Goal: Answer question/provide support: Share knowledge or assist other users

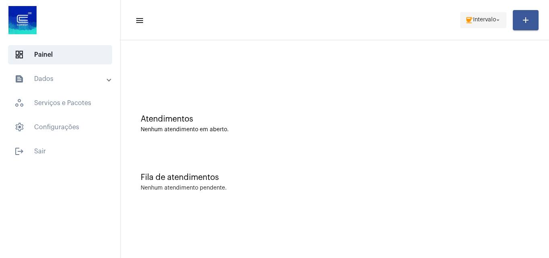
click at [489, 14] on span "coffee Intervalo arrow_drop_down" at bounding box center [483, 19] width 37 height 14
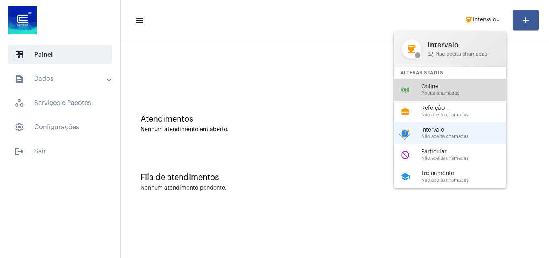
click at [440, 95] on span "Aceita chamadas" at bounding box center [468, 93] width 92 height 5
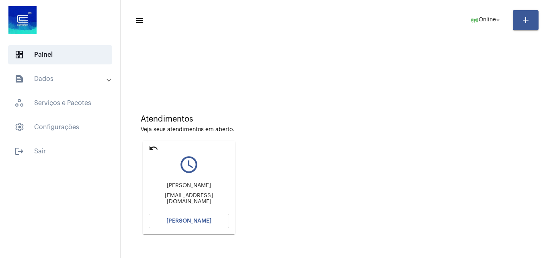
click at [198, 219] on span "[PERSON_NAME]" at bounding box center [189, 221] width 45 height 6
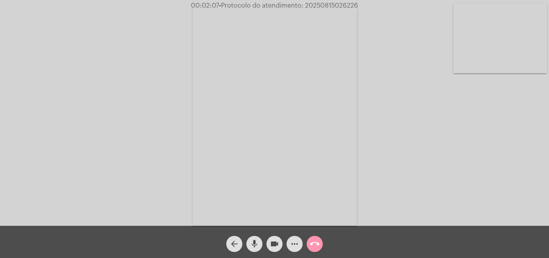
click at [293, 242] on mat-icon "more_horiz" at bounding box center [295, 244] width 10 height 10
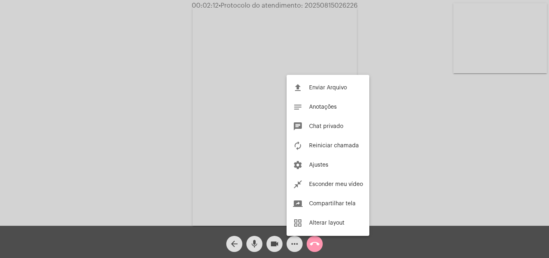
click at [188, 107] on div at bounding box center [274, 129] width 549 height 258
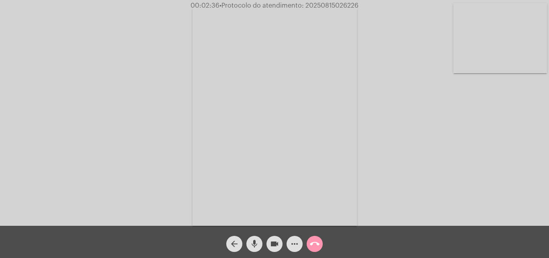
click at [255, 241] on mat-icon "mic" at bounding box center [255, 244] width 10 height 10
click at [253, 246] on mat-icon "mic_off" at bounding box center [255, 244] width 10 height 10
click at [256, 245] on mat-icon "mic" at bounding box center [255, 244] width 10 height 10
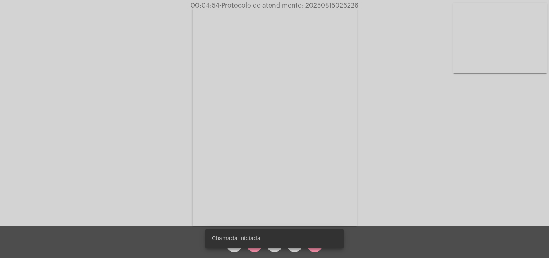
click at [261, 239] on simple-snack-bar "Chamada Iniciada" at bounding box center [275, 239] width 126 height 8
click at [257, 247] on snack-bar-container "Chamada Iniciada" at bounding box center [275, 238] width 138 height 19
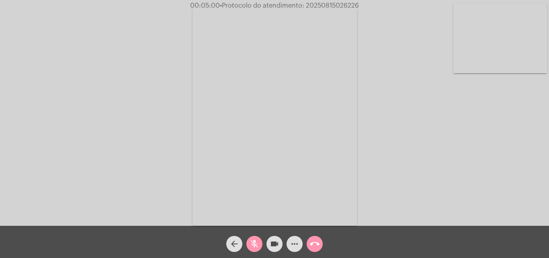
click at [257, 241] on mat-icon "mic_off" at bounding box center [255, 244] width 10 height 10
click at [289, 242] on button "more_horiz" at bounding box center [295, 244] width 16 height 16
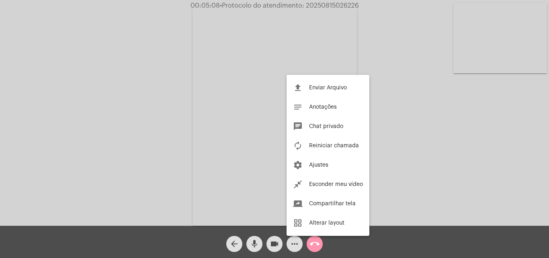
click at [164, 123] on div at bounding box center [274, 129] width 549 height 258
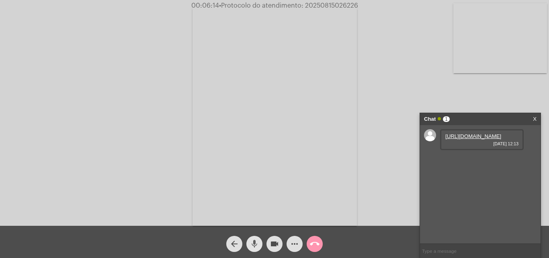
click at [254, 242] on mat-icon "mic" at bounding box center [255, 244] width 10 height 10
click at [254, 246] on mat-icon "mic_off" at bounding box center [255, 244] width 10 height 10
click at [256, 238] on span "mic" at bounding box center [255, 244] width 10 height 16
click at [257, 239] on mat-icon "mic_off" at bounding box center [255, 244] width 10 height 10
click at [257, 239] on mat-icon "mic" at bounding box center [255, 244] width 10 height 10
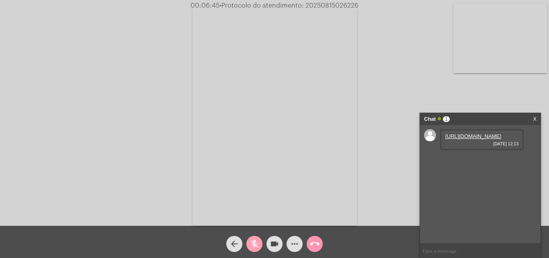
click at [257, 240] on mat-icon "mic_off" at bounding box center [255, 244] width 10 height 10
click at [254, 241] on mat-icon "mic" at bounding box center [255, 244] width 10 height 10
click at [256, 246] on mat-icon "mic_off" at bounding box center [255, 244] width 10 height 10
click at [254, 243] on mat-icon "mic" at bounding box center [255, 244] width 10 height 10
click at [255, 239] on mat-icon "mic_off" at bounding box center [255, 244] width 10 height 10
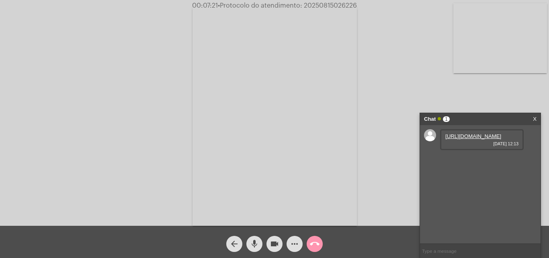
click at [258, 241] on mat-icon "mic" at bounding box center [255, 244] width 10 height 10
click at [485, 139] on link "https://neft-transfer-bucket.s3.amazonaws.com/temp-28e27dec-42fd-6716-93df-502d…" at bounding box center [474, 136] width 56 height 6
click at [253, 240] on mat-icon "mic_off" at bounding box center [255, 244] width 10 height 10
click at [257, 244] on mat-icon "mic" at bounding box center [255, 244] width 10 height 10
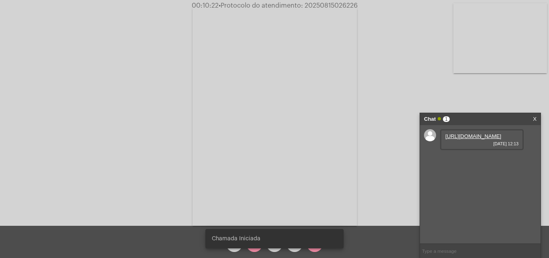
click at [346, 241] on div "Chamada Iniciada" at bounding box center [275, 238] width 158 height 39
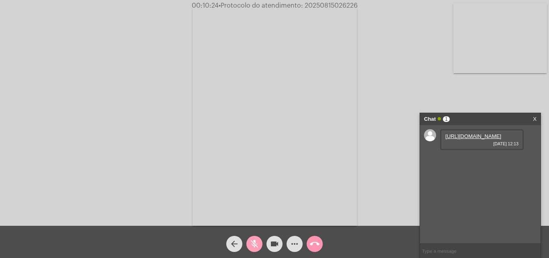
click at [255, 240] on mat-icon "mic_off" at bounding box center [255, 244] width 10 height 10
click at [251, 236] on span "mic" at bounding box center [255, 244] width 10 height 16
click at [255, 239] on span "mic_off" at bounding box center [255, 244] width 10 height 16
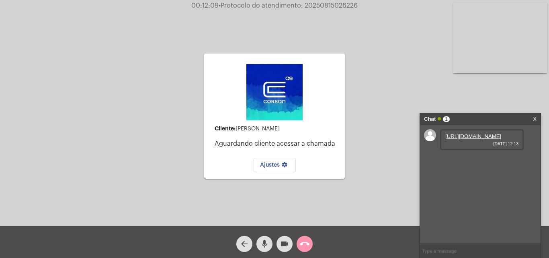
click at [459, 139] on link "https://neft-transfer-bucket.s3.amazonaws.com/temp-28e27dec-42fd-6716-93df-502d…" at bounding box center [474, 136] width 56 height 6
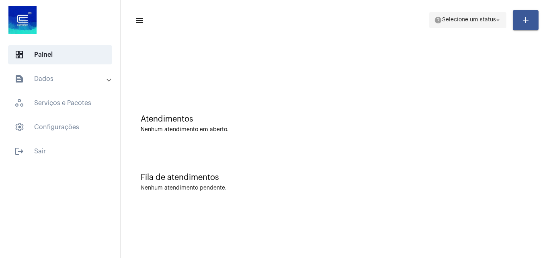
click at [442, 19] on mat-icon "help" at bounding box center [438, 20] width 8 height 8
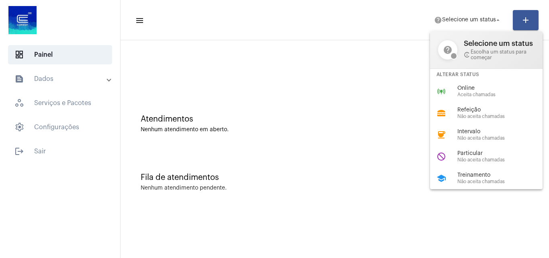
click at [448, 93] on div "online_prediction Online Aceita chamadas" at bounding box center [493, 91] width 126 height 22
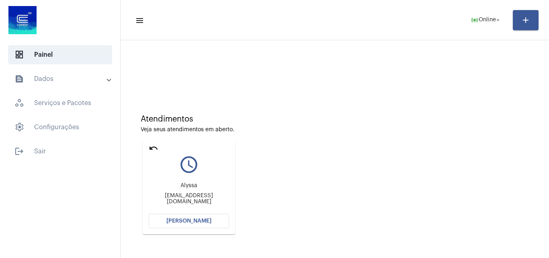
click at [203, 220] on span "[PERSON_NAME]" at bounding box center [189, 221] width 45 height 6
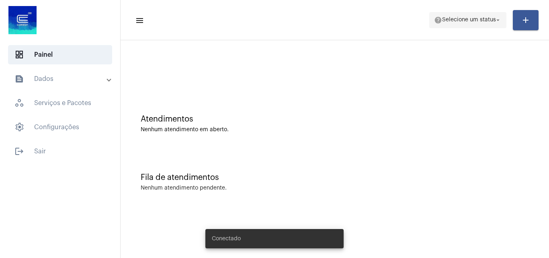
click at [490, 14] on span "help Selecione um status arrow_drop_down" at bounding box center [468, 19] width 68 height 14
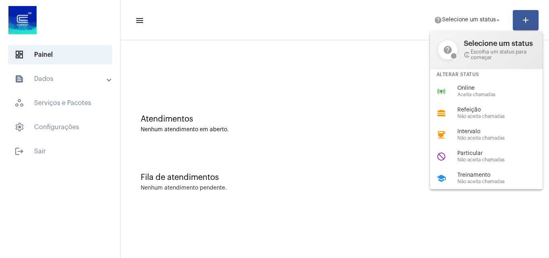
drag, startPoint x: 489, startPoint y: 91, endPoint x: 464, endPoint y: 79, distance: 27.9
click at [489, 91] on div "Online Aceita chamadas" at bounding box center [504, 91] width 92 height 12
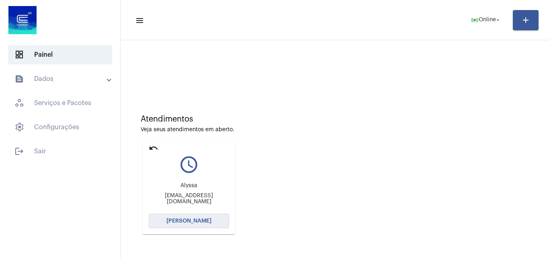
click at [190, 222] on span "[PERSON_NAME]" at bounding box center [189, 221] width 45 height 6
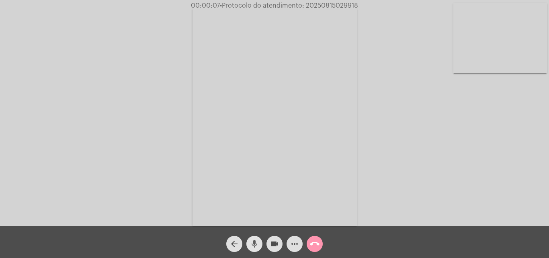
click at [256, 243] on mat-icon "mic" at bounding box center [255, 244] width 10 height 10
click at [255, 245] on mat-icon "mic_off" at bounding box center [255, 244] width 10 height 10
click at [257, 243] on mat-icon "mic" at bounding box center [255, 244] width 10 height 10
click at [257, 242] on mat-icon "mic_off" at bounding box center [255, 244] width 10 height 10
click at [253, 243] on mat-icon "mic" at bounding box center [255, 244] width 10 height 10
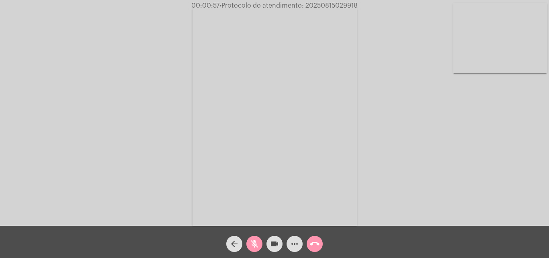
click at [257, 244] on mat-icon "mic_off" at bounding box center [255, 244] width 10 height 10
click at [251, 242] on mat-icon "mic" at bounding box center [255, 244] width 10 height 10
click at [254, 245] on mat-icon "mic_off" at bounding box center [255, 244] width 10 height 10
click at [252, 245] on mat-icon "mic" at bounding box center [255, 244] width 10 height 10
click at [256, 239] on mat-icon "mic_off" at bounding box center [255, 244] width 10 height 10
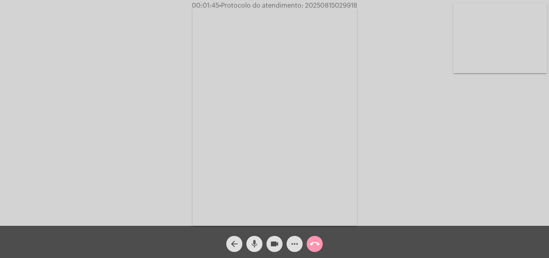
click at [255, 242] on mat-icon "mic" at bounding box center [255, 244] width 10 height 10
click at [253, 241] on mat-icon "mic_off" at bounding box center [255, 244] width 10 height 10
click at [257, 245] on mat-icon "mic" at bounding box center [255, 244] width 10 height 10
click at [254, 243] on mat-icon "mic_off" at bounding box center [255, 244] width 10 height 10
click at [294, 242] on mat-icon "more_horiz" at bounding box center [295, 244] width 10 height 10
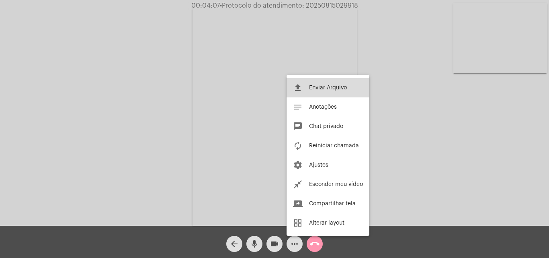
click at [300, 88] on mat-icon "file_upload" at bounding box center [298, 88] width 10 height 10
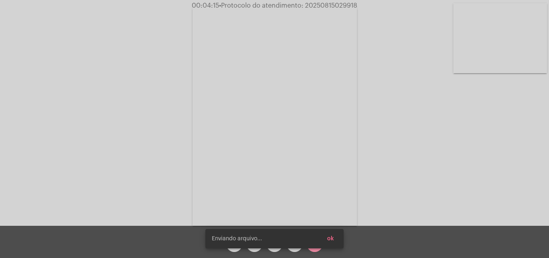
click at [331, 238] on span "ok" at bounding box center [330, 239] width 7 height 6
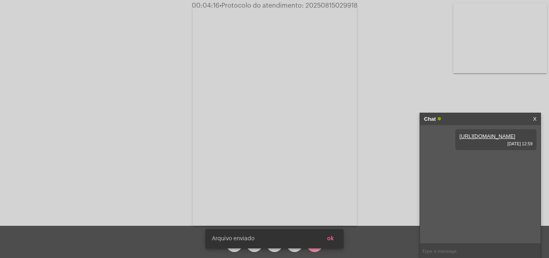
click at [334, 238] on span "ok" at bounding box center [330, 239] width 7 height 6
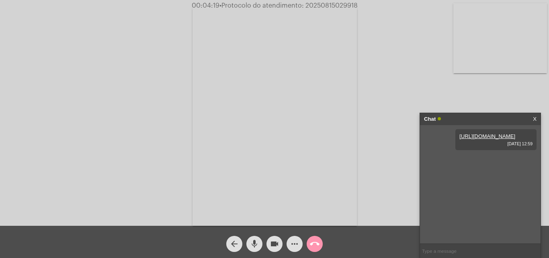
click at [255, 243] on mat-icon "mic" at bounding box center [255, 244] width 10 height 10
click at [256, 244] on mat-icon "mic_off" at bounding box center [255, 244] width 10 height 10
click at [255, 241] on mat-icon "mic" at bounding box center [255, 244] width 10 height 10
click at [257, 241] on mat-icon "mic_off" at bounding box center [255, 244] width 10 height 10
click at [298, 245] on mat-icon "more_horiz" at bounding box center [295, 244] width 10 height 10
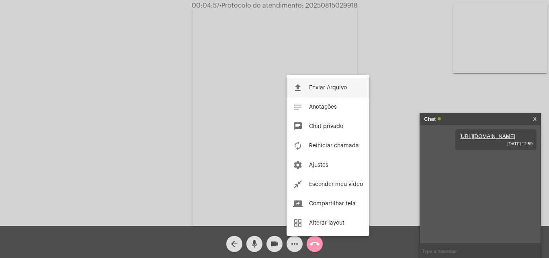
click at [319, 88] on span "Enviar Arquivo" at bounding box center [328, 88] width 38 height 6
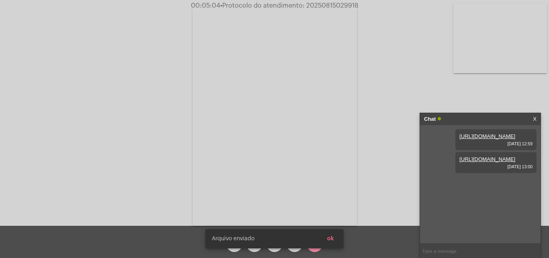
click at [335, 241] on button "ok" at bounding box center [331, 238] width 20 height 14
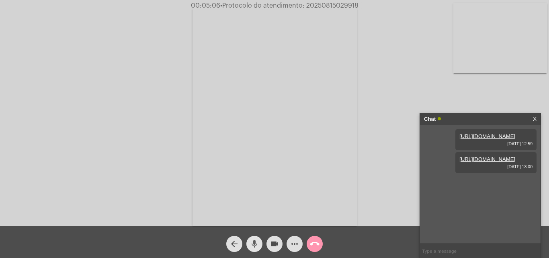
click at [256, 245] on mat-icon "mic" at bounding box center [255, 244] width 10 height 10
click at [321, 5] on span "• Protocolo do atendimento: 20250815029918" at bounding box center [289, 5] width 138 height 6
copy span "20250815029918"
click at [255, 243] on mat-icon "mic_off" at bounding box center [255, 244] width 10 height 10
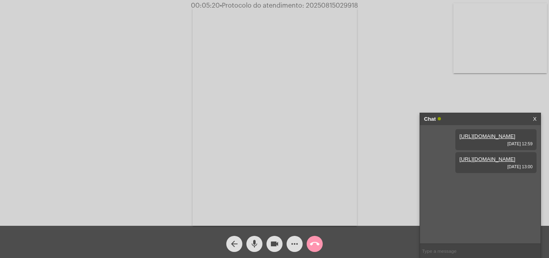
copy span "20250815029918"
click at [448, 252] on input "text" at bounding box center [480, 251] width 121 height 14
paste input "20250815029918"
type input "20250815029918"
click at [318, 241] on mat-icon "call_end" at bounding box center [315, 244] width 10 height 10
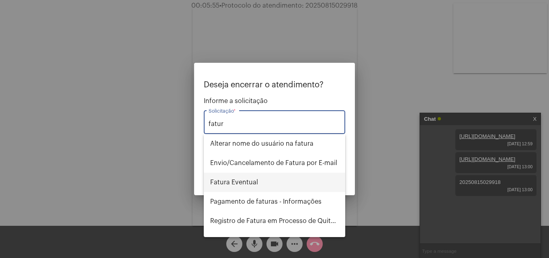
click at [267, 178] on span "Fatura Eventual" at bounding box center [274, 182] width 129 height 19
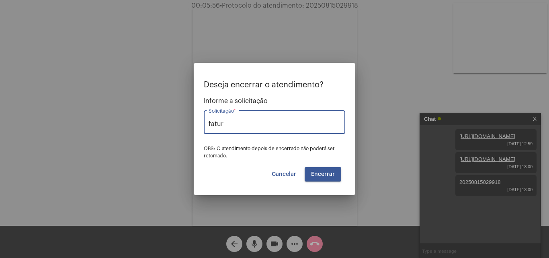
type input "Fatura Eventual"
click at [322, 177] on span "Encerrar" at bounding box center [323, 174] width 24 height 6
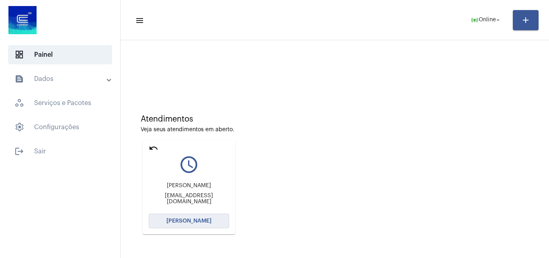
click at [204, 217] on button "[PERSON_NAME]" at bounding box center [189, 221] width 80 height 14
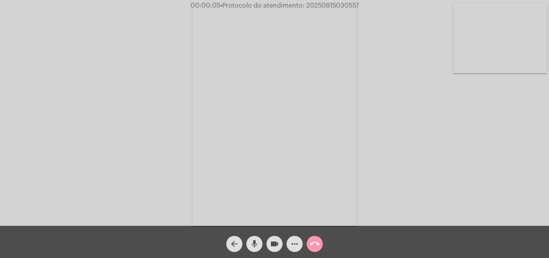
click at [256, 243] on mat-icon "mic" at bounding box center [255, 244] width 10 height 10
click at [501, 198] on div "Acessando Câmera e Microfone..." at bounding box center [275, 115] width 548 height 226
click at [249, 240] on button "mic_off" at bounding box center [255, 244] width 16 height 16
click at [257, 245] on mat-icon "mic" at bounding box center [255, 244] width 10 height 10
click at [274, 245] on mat-icon "videocam" at bounding box center [275, 244] width 10 height 10
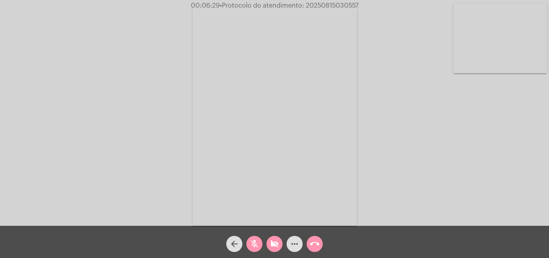
click at [259, 243] on button "mic_off" at bounding box center [255, 244] width 16 height 16
click at [253, 243] on mat-icon "mic" at bounding box center [255, 244] width 10 height 10
click at [253, 244] on mat-icon "mic_off" at bounding box center [255, 244] width 10 height 10
click at [275, 243] on mat-icon "videocam_off" at bounding box center [275, 244] width 10 height 10
click at [293, 244] on mat-icon "more_horiz" at bounding box center [295, 244] width 10 height 10
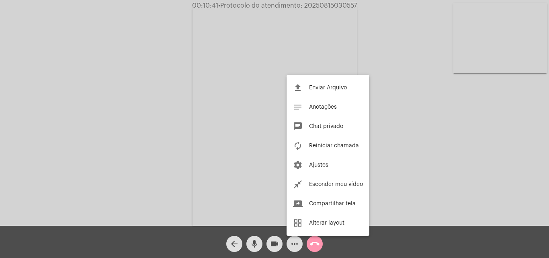
click at [157, 116] on div at bounding box center [274, 129] width 549 height 258
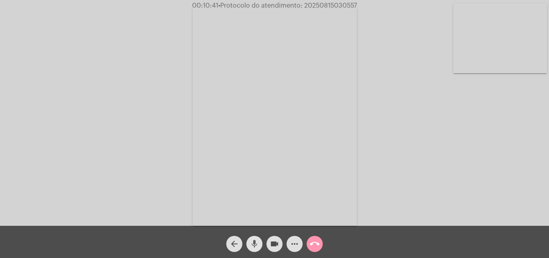
click at [255, 240] on mat-icon "mic" at bounding box center [255, 244] width 10 height 10
click at [253, 239] on span "mic_off" at bounding box center [255, 244] width 10 height 16
click at [253, 241] on mat-icon "mic" at bounding box center [255, 244] width 10 height 10
click at [256, 243] on mat-icon "mic_off" at bounding box center [255, 244] width 10 height 10
click at [255, 244] on mat-icon "mic" at bounding box center [255, 244] width 10 height 10
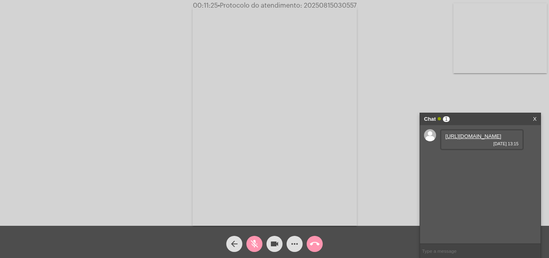
click at [259, 239] on mat-icon "mic_off" at bounding box center [255, 244] width 10 height 10
click at [255, 243] on mat-icon "mic" at bounding box center [255, 244] width 10 height 10
click at [461, 139] on link "https://neft-transfer-bucket.s3.amazonaws.com/temp-d9b76bab-9a55-39bc-c0cf-f7dc…" at bounding box center [474, 136] width 56 height 6
click at [254, 243] on mat-icon "mic_off" at bounding box center [255, 244] width 10 height 10
click at [256, 246] on mat-icon "mic" at bounding box center [255, 244] width 10 height 10
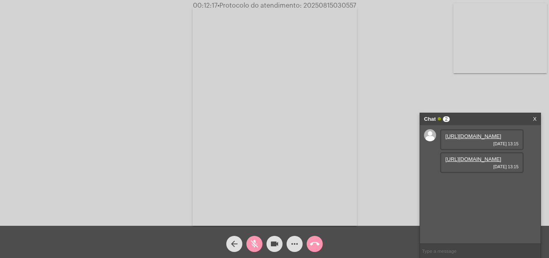
click at [279, 242] on mat-icon "videocam" at bounding box center [275, 244] width 10 height 10
click at [403, 91] on div "Acessando Câmera e Microfone..." at bounding box center [275, 115] width 548 height 226
click at [452, 162] on link "https://neft-transfer-bucket.s3.amazonaws.com/temp-baa028f0-d765-6c2b-3ee6-a6f8…" at bounding box center [474, 159] width 56 height 6
click at [409, 109] on div "Acessando Câmera e Microfone..." at bounding box center [275, 115] width 548 height 226
click at [259, 243] on mat-icon "mic_off" at bounding box center [255, 244] width 10 height 10
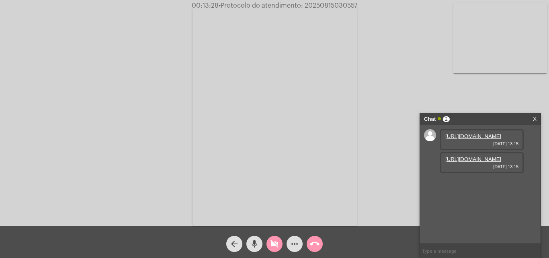
click at [270, 243] on mat-icon "videocam_off" at bounding box center [275, 244] width 10 height 10
click at [257, 237] on span "mic" at bounding box center [255, 244] width 10 height 16
click at [251, 244] on mat-icon "mic_off" at bounding box center [255, 244] width 10 height 10
click at [253, 245] on mat-icon "mic" at bounding box center [255, 244] width 10 height 10
click at [254, 244] on mat-icon "mic_off" at bounding box center [255, 244] width 10 height 10
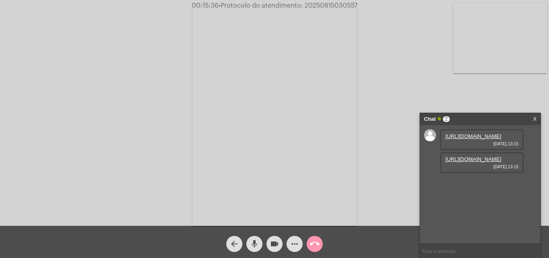
click at [254, 244] on mat-icon "mic" at bounding box center [255, 244] width 10 height 10
drag, startPoint x: 251, startPoint y: 242, endPoint x: 260, endPoint y: 231, distance: 14.1
click at [251, 243] on mat-icon "mic_off" at bounding box center [255, 244] width 10 height 10
click at [256, 242] on mat-icon "mic" at bounding box center [255, 244] width 10 height 10
click at [256, 241] on mat-icon "mic_off" at bounding box center [255, 244] width 10 height 10
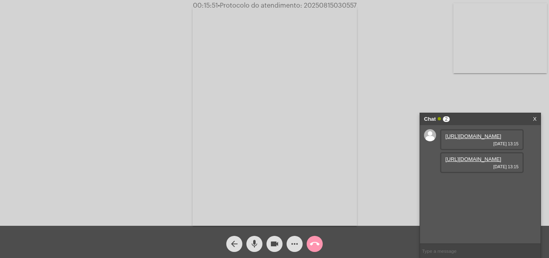
click at [256, 241] on mat-icon "mic" at bounding box center [255, 244] width 10 height 10
click at [257, 243] on mat-icon "mic_off" at bounding box center [255, 244] width 10 height 10
click at [258, 241] on mat-icon "mic" at bounding box center [255, 244] width 10 height 10
click at [255, 240] on mat-icon "mic_off" at bounding box center [255, 244] width 10 height 10
click at [253, 244] on mat-icon "mic" at bounding box center [255, 244] width 10 height 10
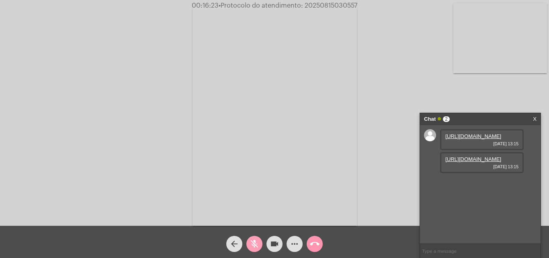
click at [254, 240] on mat-icon "mic_off" at bounding box center [255, 244] width 10 height 10
click at [249, 239] on button "mic" at bounding box center [255, 244] width 16 height 16
click at [535, 119] on link "X" at bounding box center [535, 119] width 4 height 12
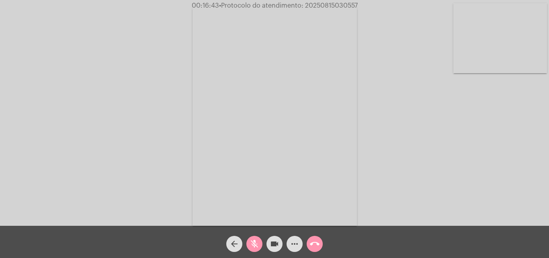
click at [257, 241] on mat-icon "mic_off" at bounding box center [255, 244] width 10 height 10
click at [256, 243] on mat-icon "mic" at bounding box center [255, 244] width 10 height 10
click at [254, 240] on mat-icon "mic_off" at bounding box center [255, 244] width 10 height 10
click at [257, 242] on mat-icon "mic" at bounding box center [255, 244] width 10 height 10
click at [498, 181] on div "Acessando Câmera e Microfone..." at bounding box center [275, 115] width 548 height 226
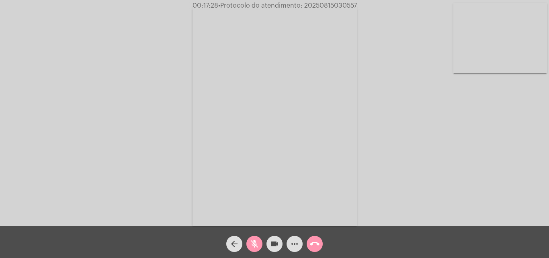
click at [253, 239] on span "mic_off" at bounding box center [255, 244] width 10 height 16
click at [256, 245] on mat-icon "mic" at bounding box center [255, 244] width 10 height 10
click at [253, 247] on mat-icon "mic_off" at bounding box center [255, 244] width 10 height 10
click at [258, 245] on mat-icon "mic" at bounding box center [255, 244] width 10 height 10
click at [256, 241] on mat-icon "mic_off" at bounding box center [255, 244] width 10 height 10
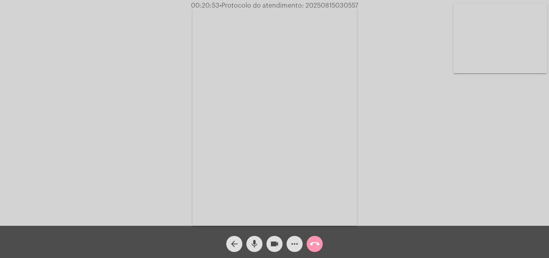
click at [296, 244] on mat-icon "more_horiz" at bounding box center [295, 244] width 10 height 10
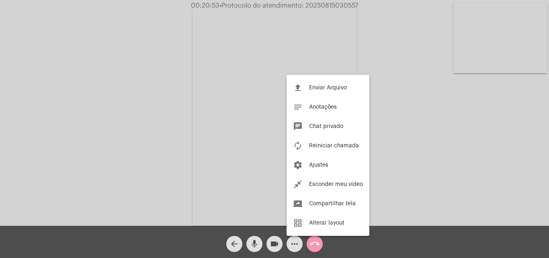
click at [317, 125] on span "Chat privado" at bounding box center [326, 126] width 34 height 6
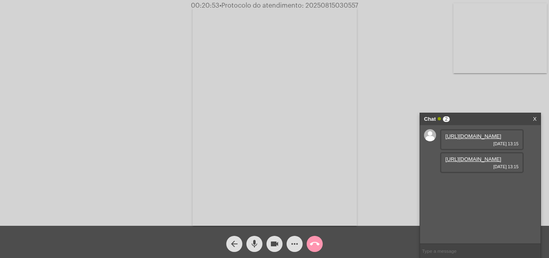
paste input "7 Dias, 10 Horas e 35 Minutos até o vencimento!"
type input "7 Dias, 10 Horas e 35 Minutos até o vencimento!"
drag, startPoint x: 456, startPoint y: 216, endPoint x: 506, endPoint y: 224, distance: 50.7
click at [506, 202] on div "7 Dias, 10 Horas e 35 Minutos até o vencimento! 15/08/2025 13:25" at bounding box center [496, 188] width 81 height 27
copy span "7 Dias, 10 Horas e 35 Minutos até o vencimento!"
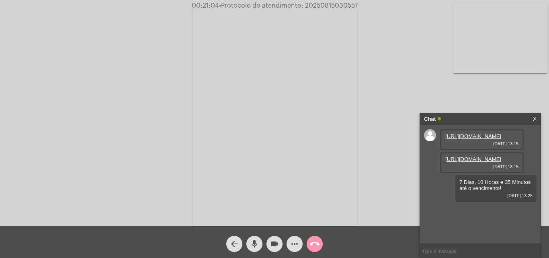
click at [329, 4] on span "• Protocolo do atendimento: 20250815030557" at bounding box center [288, 5] width 139 height 6
copy span "7 Dias, 10 Horas e 35 Minutos até o vencimento!"
copy span "20250815030557"
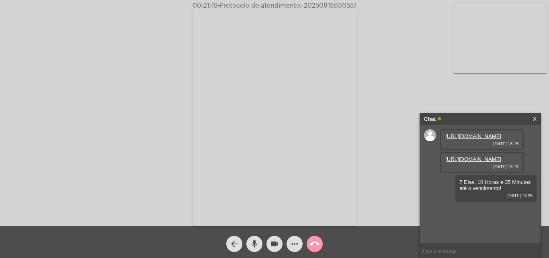
click at [459, 252] on input "text" at bounding box center [480, 251] width 121 height 14
paste input "20250815030557"
type input "20250815030557"
click at [315, 243] on mat-icon "call_end" at bounding box center [315, 244] width 10 height 10
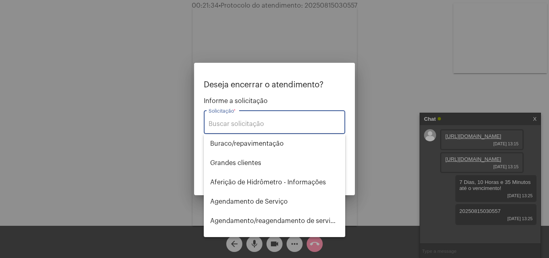
scroll to position [18, 0]
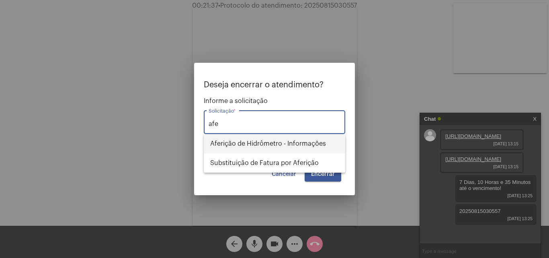
click at [267, 144] on span "Aferição de Hidrômetro - Informações" at bounding box center [274, 143] width 129 height 19
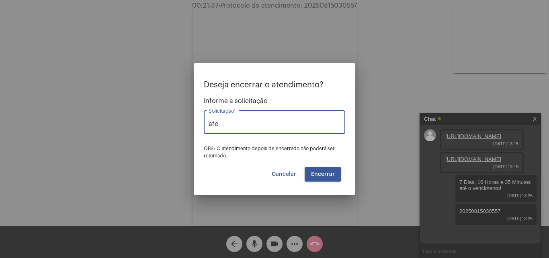
type input "Aferição de Hidrômetro - Informações"
click at [328, 171] on span "Encerrar" at bounding box center [323, 174] width 24 height 6
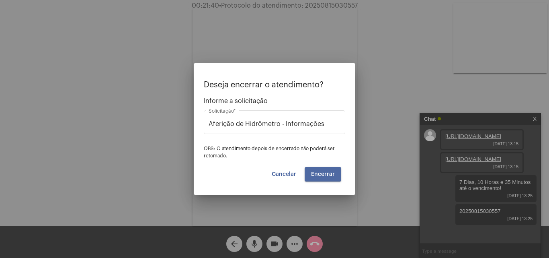
click at [328, 171] on span "Encerrar" at bounding box center [323, 174] width 24 height 6
click at [295, 175] on span "Cancelar" at bounding box center [284, 174] width 25 height 6
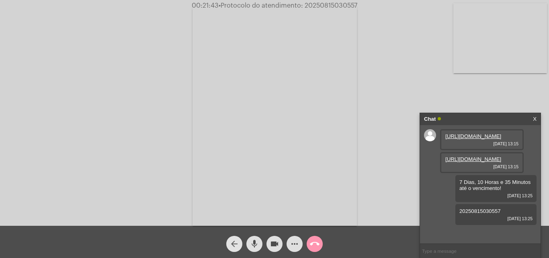
click at [240, 241] on button "arrow_back" at bounding box center [234, 244] width 16 height 16
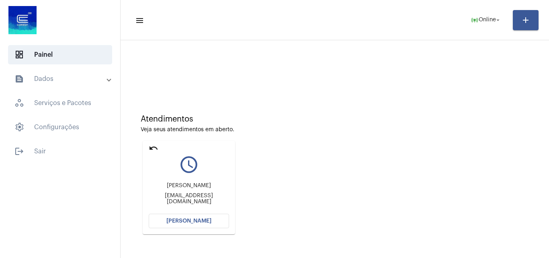
click at [212, 218] on button "[PERSON_NAME]" at bounding box center [189, 221] width 80 height 14
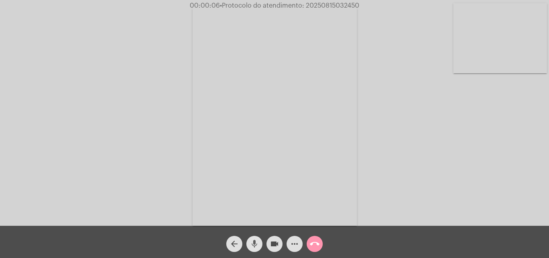
click at [254, 241] on mat-icon "mic" at bounding box center [255, 244] width 10 height 10
click at [253, 245] on mat-icon "mic_off" at bounding box center [255, 244] width 10 height 10
click at [255, 245] on mat-icon "mic" at bounding box center [255, 244] width 10 height 10
click at [255, 239] on mat-icon "mic_off" at bounding box center [255, 244] width 10 height 10
click at [251, 239] on span "mic" at bounding box center [255, 244] width 10 height 16
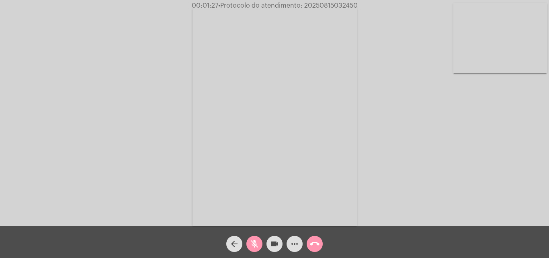
click at [255, 243] on mat-icon "mic_off" at bounding box center [255, 244] width 10 height 10
click at [259, 245] on mat-icon "mic" at bounding box center [255, 244] width 10 height 10
click at [256, 240] on mat-icon "mic_off" at bounding box center [255, 244] width 10 height 10
click at [294, 242] on mat-icon "more_horiz" at bounding box center [295, 244] width 10 height 10
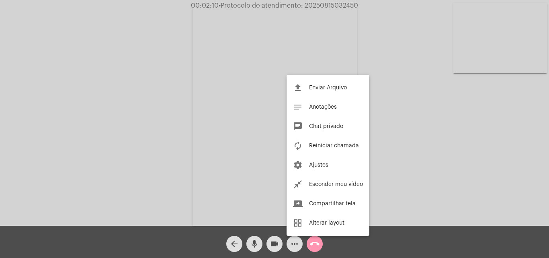
click at [135, 107] on div at bounding box center [274, 129] width 549 height 258
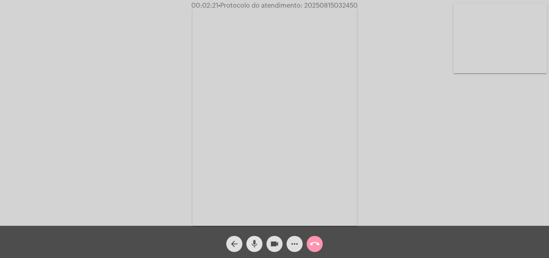
click at [255, 242] on mat-icon "mic" at bounding box center [255, 244] width 10 height 10
click at [254, 240] on mat-icon "mic_off" at bounding box center [255, 244] width 10 height 10
click at [255, 241] on mat-icon "mic" at bounding box center [255, 244] width 10 height 10
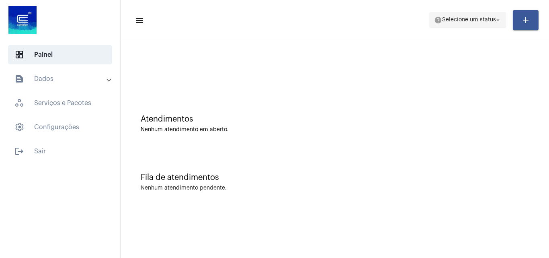
click at [467, 19] on span "Selecione um status" at bounding box center [469, 20] width 54 height 6
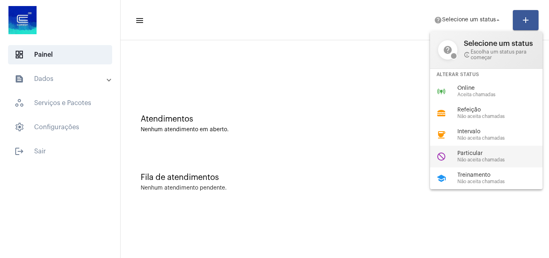
click at [468, 152] on span "Particular" at bounding box center [504, 153] width 92 height 6
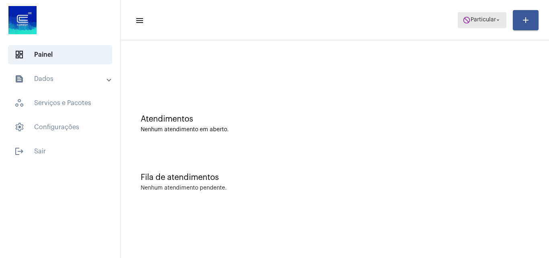
click at [479, 9] on mat-toolbar-row "menu do_not_disturb Particular arrow_drop_down add" at bounding box center [335, 20] width 429 height 26
click at [474, 18] on span "Particular" at bounding box center [483, 20] width 25 height 6
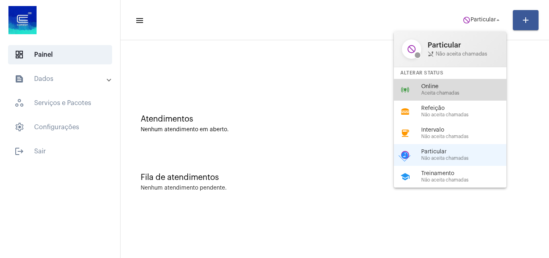
click at [445, 91] on span "Aceita chamadas" at bounding box center [468, 93] width 92 height 5
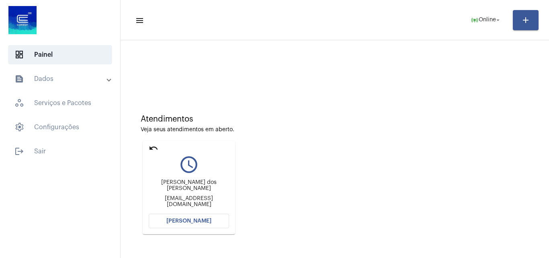
click at [175, 223] on span "[PERSON_NAME]" at bounding box center [189, 221] width 45 height 6
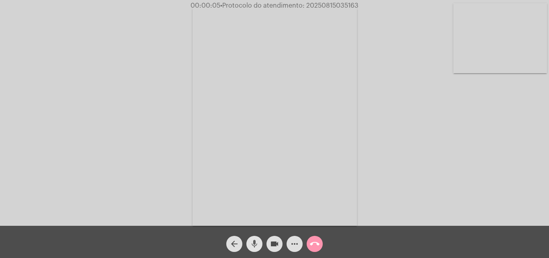
click at [258, 241] on mat-icon "mic" at bounding box center [255, 244] width 10 height 10
click at [254, 241] on mat-icon "mic_off" at bounding box center [255, 244] width 10 height 10
click at [299, 243] on mat-icon "more_horiz" at bounding box center [295, 244] width 10 height 10
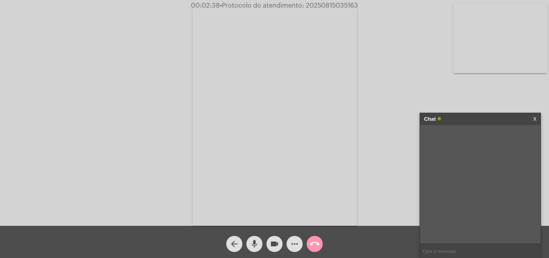
paste input "- 9 Horas e 58 Minutos até o vencimento!"
type input "- 9 Horas e 58 Minutos até o vencimento!"
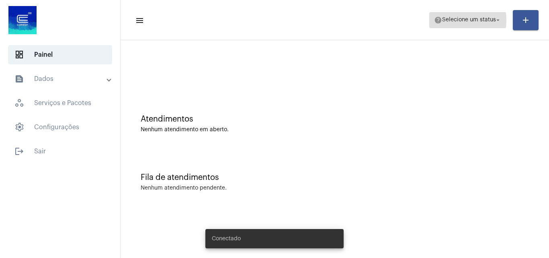
click at [461, 20] on span "Selecione um status" at bounding box center [469, 20] width 54 height 6
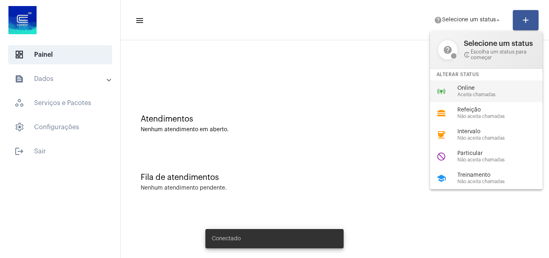
drag, startPoint x: 481, startPoint y: 93, endPoint x: 480, endPoint y: 88, distance: 4.0
click at [481, 93] on span "Aceita chamadas" at bounding box center [504, 94] width 92 height 5
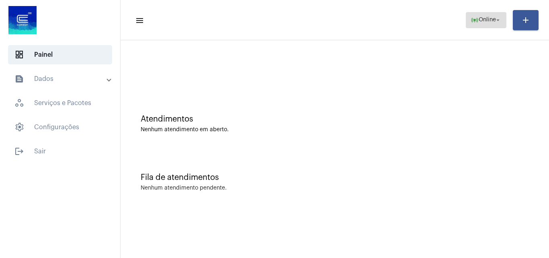
click at [483, 16] on span "online_prediction Online arrow_drop_down" at bounding box center [486, 19] width 31 height 14
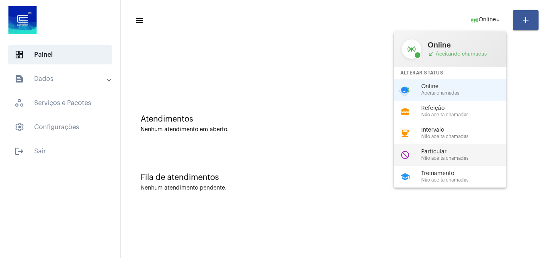
click at [465, 146] on div "do_not_disturb Particular Não aceita chamadas" at bounding box center [457, 155] width 126 height 22
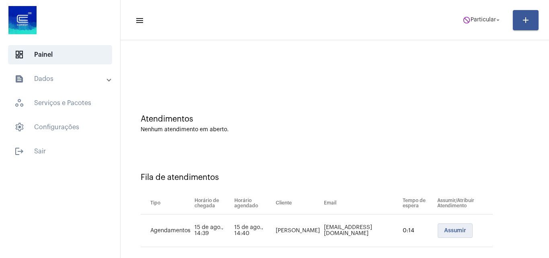
click at [459, 235] on button "Assumir" at bounding box center [455, 230] width 35 height 14
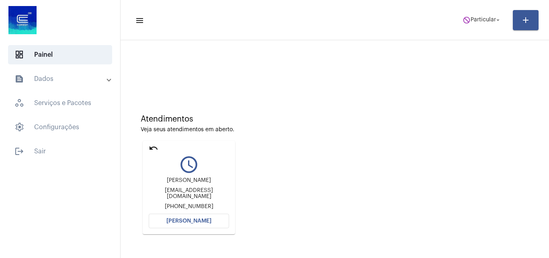
click at [208, 219] on span "[PERSON_NAME]" at bounding box center [189, 221] width 45 height 6
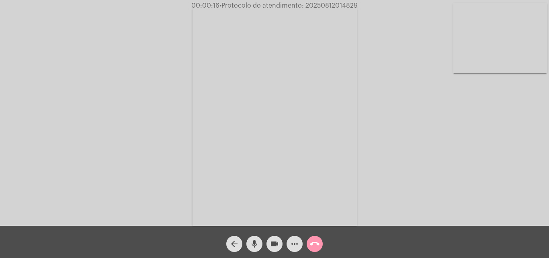
click at [251, 244] on mat-icon "mic" at bounding box center [255, 244] width 10 height 10
click at [257, 238] on span "mic_off" at bounding box center [255, 244] width 10 height 16
click at [255, 242] on mat-icon "mic" at bounding box center [255, 244] width 10 height 10
click at [272, 245] on mat-icon "videocam" at bounding box center [275, 244] width 10 height 10
click at [276, 247] on mat-icon "videocam_off" at bounding box center [275, 244] width 10 height 10
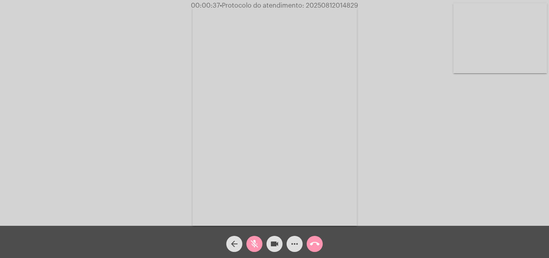
click at [255, 239] on span "mic_off" at bounding box center [255, 244] width 10 height 16
click at [254, 247] on mat-icon "mic" at bounding box center [255, 244] width 10 height 10
click at [254, 245] on mat-icon "mic_off" at bounding box center [255, 244] width 10 height 10
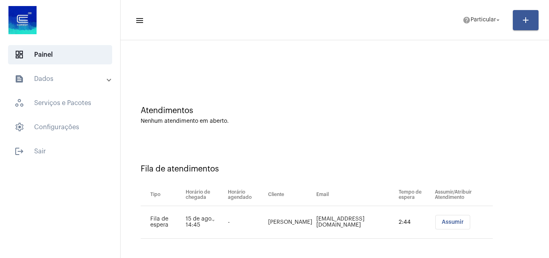
scroll to position [11, 0]
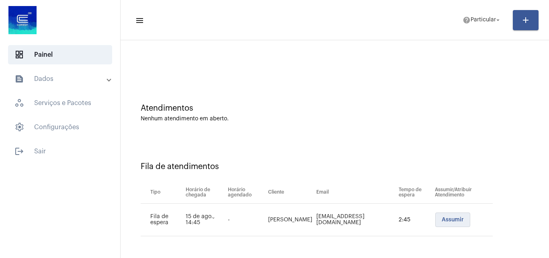
click at [453, 218] on span "Assumir" at bounding box center [453, 220] width 22 height 6
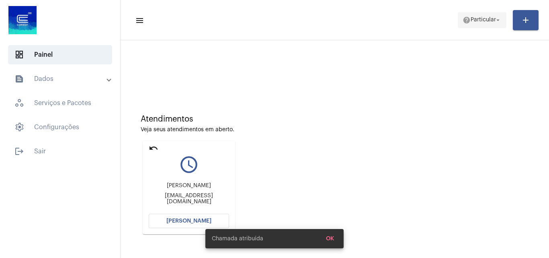
click at [481, 18] on span "Particular" at bounding box center [483, 20] width 25 height 6
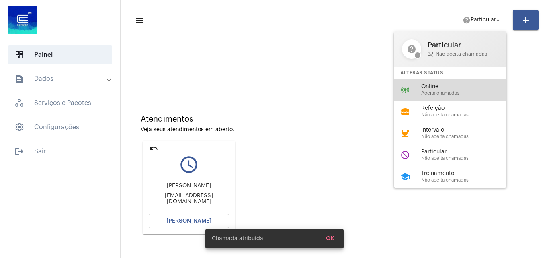
click at [467, 84] on span "Online" at bounding box center [468, 87] width 92 height 6
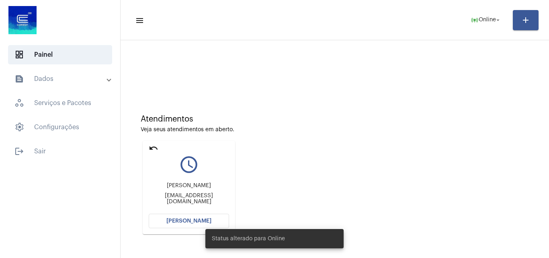
click at [206, 218] on button "[PERSON_NAME]" at bounding box center [189, 221] width 80 height 14
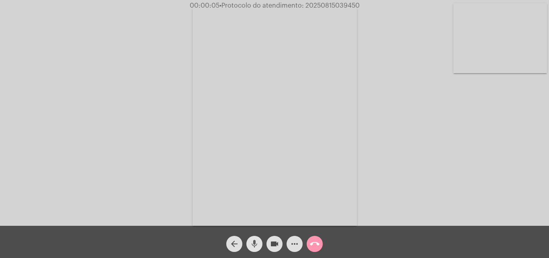
click at [256, 243] on mat-icon "mic" at bounding box center [255, 244] width 10 height 10
click at [295, 178] on video at bounding box center [275, 116] width 165 height 220
click at [161, 167] on video at bounding box center [123, 115] width 165 height 220
click at [255, 243] on mat-icon "mic_off" at bounding box center [255, 244] width 10 height 10
click at [256, 243] on mat-icon "mic" at bounding box center [255, 244] width 10 height 10
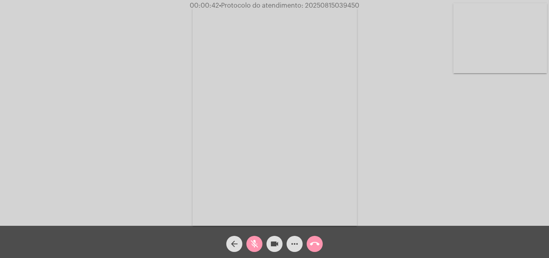
click at [257, 243] on mat-icon "mic_off" at bounding box center [255, 244] width 10 height 10
click at [257, 243] on mat-icon "mic" at bounding box center [255, 244] width 10 height 10
click at [255, 243] on mat-icon "mic_off" at bounding box center [255, 244] width 10 height 10
click at [257, 240] on mat-icon "mic" at bounding box center [255, 244] width 10 height 10
click at [251, 240] on mat-icon "mic_off" at bounding box center [255, 244] width 10 height 10
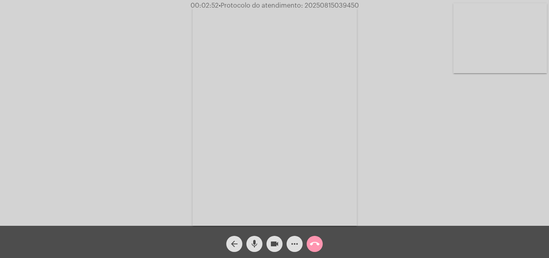
click at [256, 244] on mat-icon "mic" at bounding box center [255, 244] width 10 height 10
click at [255, 246] on mat-icon "mic_off" at bounding box center [255, 244] width 10 height 10
click at [256, 241] on mat-icon "mic" at bounding box center [255, 244] width 10 height 10
click at [256, 243] on mat-icon "mic_off" at bounding box center [255, 244] width 10 height 10
click at [253, 242] on mat-icon "mic" at bounding box center [255, 244] width 10 height 10
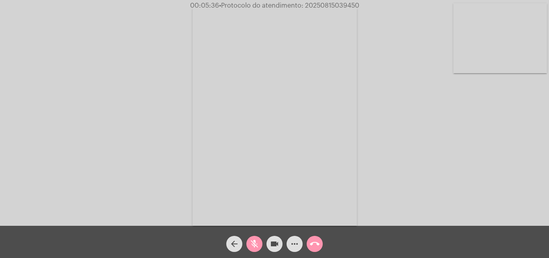
click at [257, 241] on mat-icon "mic_off" at bounding box center [255, 244] width 10 height 10
click at [253, 245] on mat-icon "mic" at bounding box center [255, 244] width 10 height 10
click at [255, 244] on mat-icon "mic_off" at bounding box center [255, 244] width 10 height 10
click at [255, 238] on span "mic" at bounding box center [255, 244] width 10 height 16
click at [259, 243] on mat-icon "mic_off" at bounding box center [255, 244] width 10 height 10
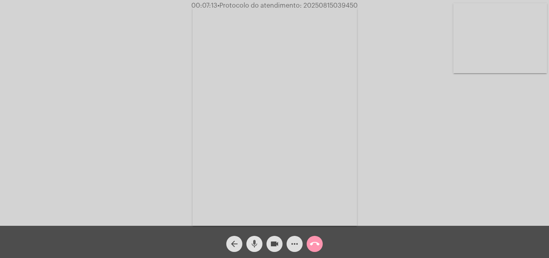
click at [250, 244] on mat-icon "mic" at bounding box center [255, 244] width 10 height 10
click at [256, 246] on mat-icon "mic_off" at bounding box center [255, 244] width 10 height 10
click at [255, 241] on mat-icon "mic" at bounding box center [255, 244] width 10 height 10
click at [254, 247] on mat-icon "mic_off" at bounding box center [255, 244] width 10 height 10
click at [253, 241] on mat-icon "mic" at bounding box center [255, 244] width 10 height 10
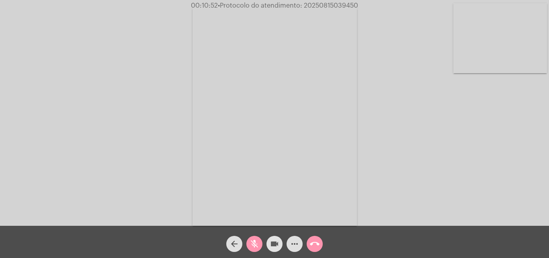
click at [276, 245] on mat-icon "videocam" at bounding box center [275, 244] width 10 height 10
click at [253, 243] on mat-icon "mic_off" at bounding box center [255, 244] width 10 height 10
click at [271, 243] on mat-icon "videocam_off" at bounding box center [275, 244] width 10 height 10
click at [259, 239] on mat-icon "mic" at bounding box center [255, 244] width 10 height 10
click at [257, 240] on mat-icon "mic_off" at bounding box center [255, 244] width 10 height 10
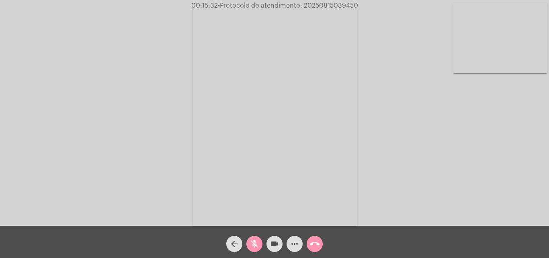
click at [290, 242] on button "more_horiz" at bounding box center [295, 244] width 16 height 16
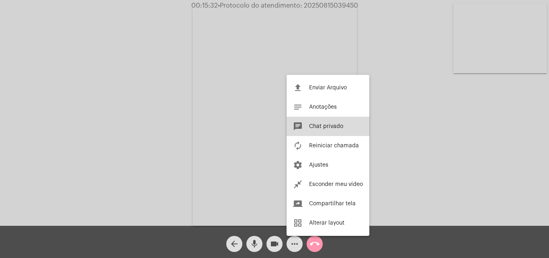
click at [307, 126] on button "chat Chat privado" at bounding box center [328, 126] width 83 height 19
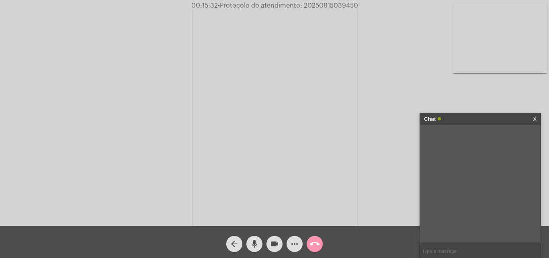
paste input "https://gss.aegea.com.br/ords/corsan/aegea/r/gss101/ate3100?p225_ano_pedido=202…"
type input "h"
paste input "10 Dias, 8 Horas e 56 Minutos até o vencimento!"
type input "10 Dias, 8 Horas e 56 Minutos até o vencimento!"
click at [325, 5] on span "• Protocolo do atendimento: 20250815039450" at bounding box center [288, 5] width 140 height 6
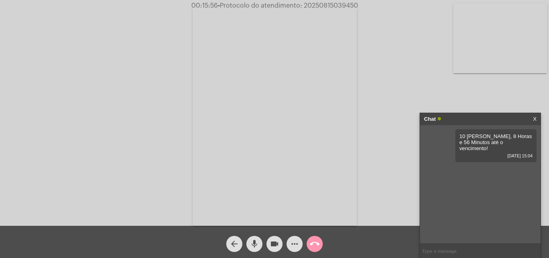
click at [325, 5] on span "• Protocolo do atendimento: 20250815039450" at bounding box center [288, 5] width 140 height 6
paste input "20250815039450"
type input "20250815039450"
drag, startPoint x: 461, startPoint y: 135, endPoint x: 510, endPoint y: 175, distance: 63.7
click at [510, 175] on div "10 Dias, 8 Horas e 56 Minutos até o vencimento! 15/08/2025 15:04 20250815039450…" at bounding box center [480, 184] width 121 height 118
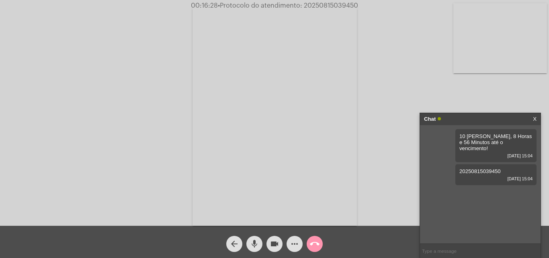
click at [481, 141] on span "10 Dias, 8 Horas e 56 Minutos até o vencimento!" at bounding box center [496, 142] width 72 height 18
drag, startPoint x: 443, startPoint y: 138, endPoint x: 481, endPoint y: 136, distance: 38.7
click at [502, 165] on div "10 Dias, 8 Horas e 56 Minutos até o vencimento! 15/08/2025 15:04 20250815039450…" at bounding box center [480, 184] width 121 height 118
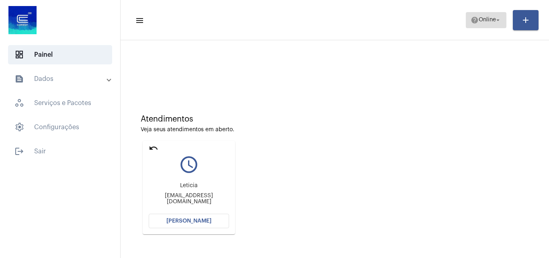
click at [487, 24] on span "help Online arrow_drop_down" at bounding box center [486, 19] width 31 height 14
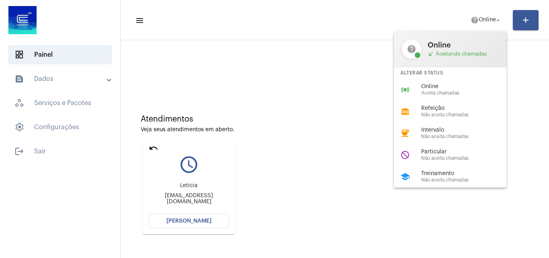
click at [156, 150] on div at bounding box center [274, 129] width 549 height 258
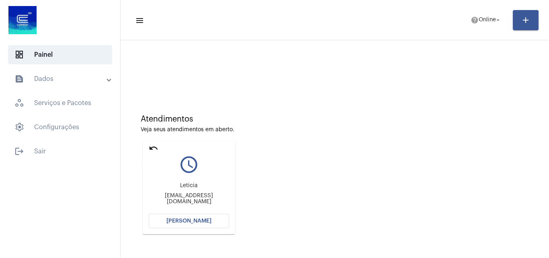
click at [154, 148] on mat-icon "undo" at bounding box center [154, 148] width 10 height 10
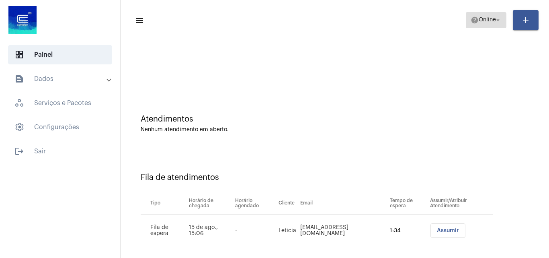
click at [487, 19] on span "Online" at bounding box center [487, 20] width 17 height 6
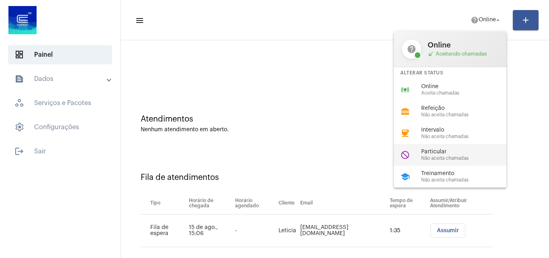
click at [448, 154] on span "Particular" at bounding box center [468, 152] width 92 height 6
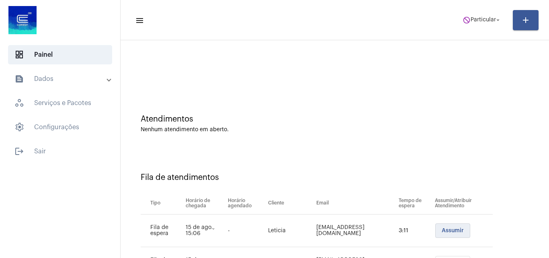
click at [453, 225] on button "Assumir" at bounding box center [453, 230] width 35 height 14
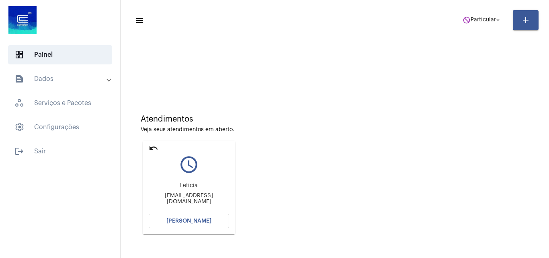
click at [197, 218] on span "[PERSON_NAME]" at bounding box center [189, 221] width 45 height 6
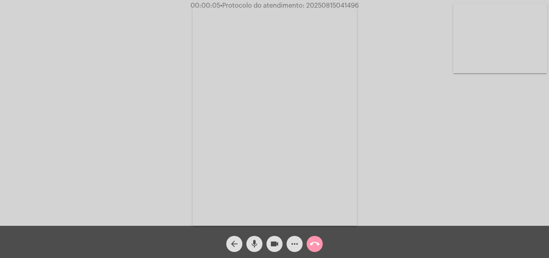
click at [253, 243] on mat-icon "mic" at bounding box center [255, 244] width 10 height 10
click at [468, 183] on div "Acessando Câmera e Microfone..." at bounding box center [275, 115] width 548 height 226
click at [257, 244] on mat-icon "mic_off" at bounding box center [255, 244] width 10 height 10
click at [255, 242] on mat-icon "mic" at bounding box center [255, 244] width 10 height 10
click at [253, 241] on mat-icon "mic_off" at bounding box center [255, 244] width 10 height 10
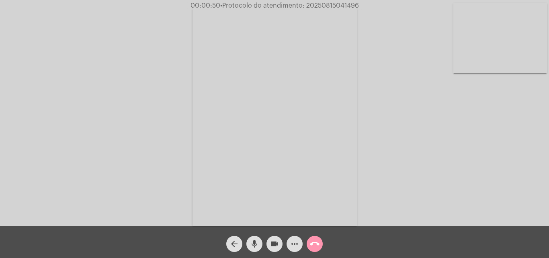
click at [253, 245] on mat-icon "mic" at bounding box center [255, 244] width 10 height 10
click at [255, 243] on mat-icon "mic_off" at bounding box center [255, 244] width 10 height 10
click at [255, 241] on mat-icon "mic" at bounding box center [255, 244] width 10 height 10
click at [256, 243] on mat-icon "mic_off" at bounding box center [255, 244] width 10 height 10
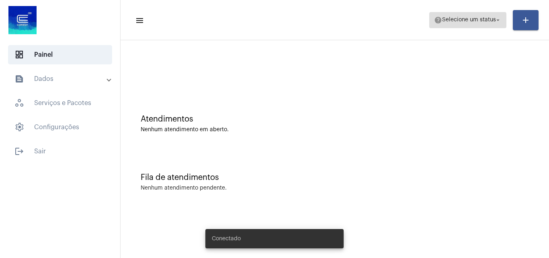
click at [478, 14] on span "help Selecione um status arrow_drop_down" at bounding box center [468, 19] width 68 height 14
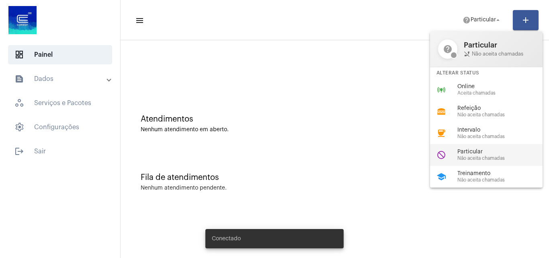
click at [472, 159] on span "Não aceita chamadas" at bounding box center [504, 158] width 92 height 5
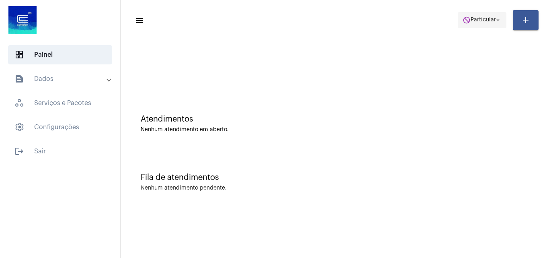
click at [475, 19] on span "Particular" at bounding box center [483, 20] width 25 height 6
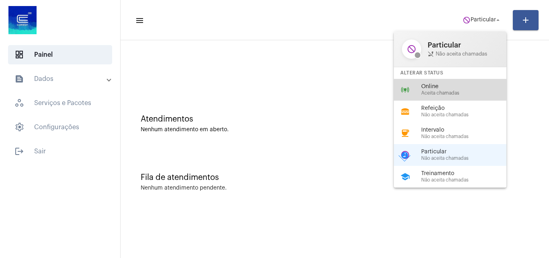
click at [462, 95] on span "Aceita chamadas" at bounding box center [468, 93] width 92 height 5
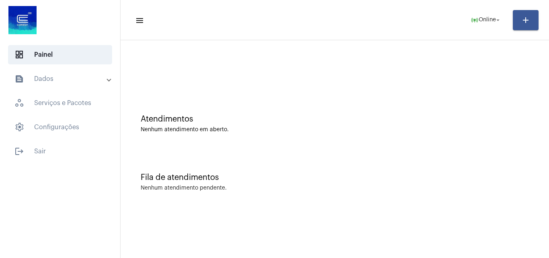
click at [62, 78] on mat-panel-title "text_snippet_outlined Dados" at bounding box center [60, 79] width 93 height 10
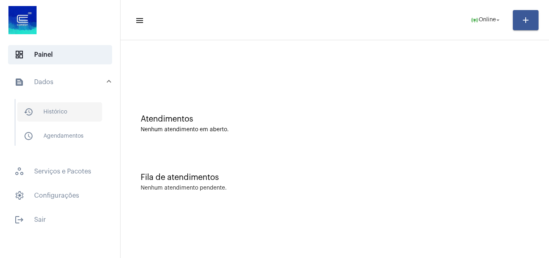
drag, startPoint x: 64, startPoint y: 107, endPoint x: 72, endPoint y: 114, distance: 10.0
click at [65, 109] on span "history_outlined Histórico" at bounding box center [59, 111] width 85 height 19
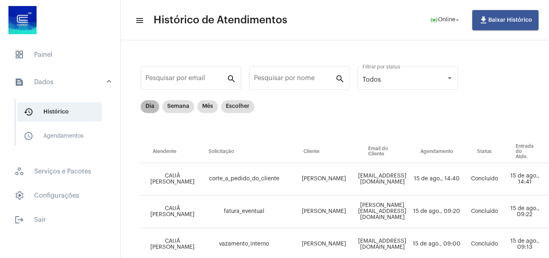
click at [148, 108] on mat-chip "Dia" at bounding box center [150, 106] width 19 height 13
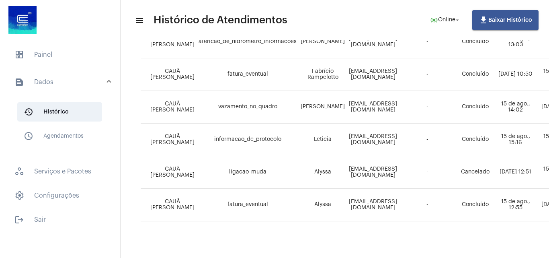
scroll to position [410, 0]
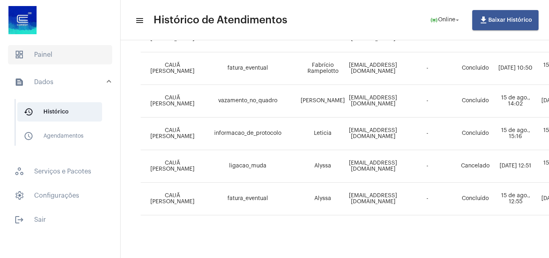
click at [51, 49] on span "dashboard Painel" at bounding box center [60, 54] width 104 height 19
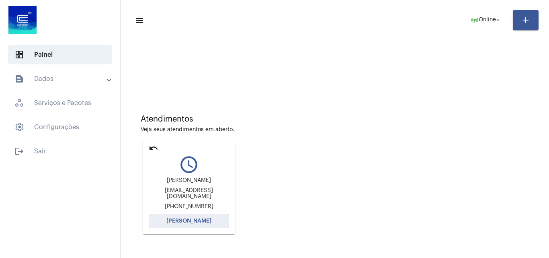
click at [204, 224] on button "[PERSON_NAME]" at bounding box center [189, 221] width 80 height 14
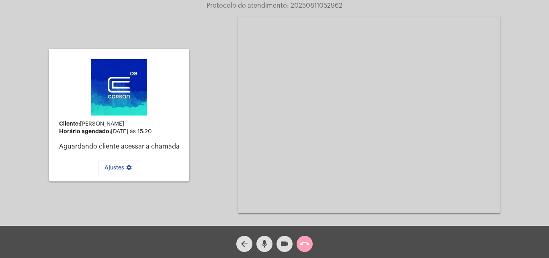
click at [305, 239] on mat-icon "call_end" at bounding box center [305, 244] width 10 height 10
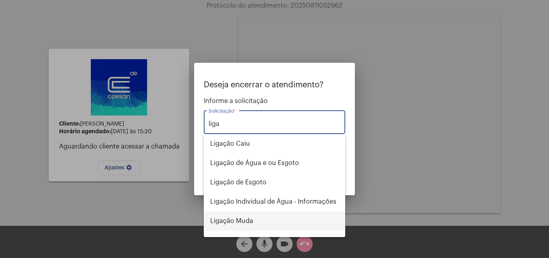
click at [251, 221] on span "Ligação Muda" at bounding box center [274, 220] width 129 height 19
type input "Ligação Muda"
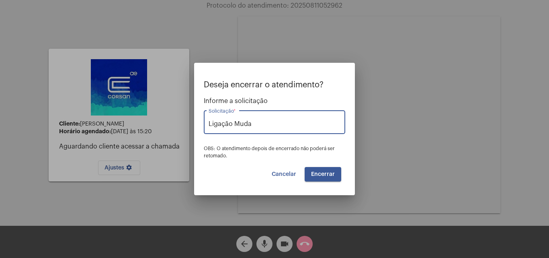
click at [326, 177] on span "Encerrar" at bounding box center [323, 174] width 24 height 6
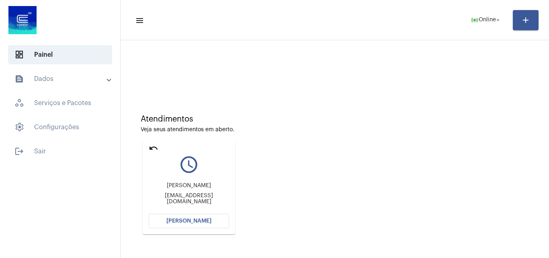
click at [190, 220] on span "[PERSON_NAME]" at bounding box center [189, 221] width 45 height 6
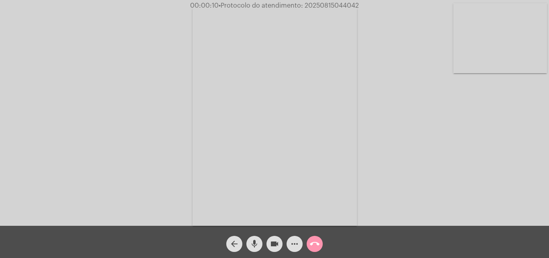
click at [257, 237] on span "mic" at bounding box center [255, 244] width 10 height 16
click at [254, 242] on mat-icon "mic_off" at bounding box center [255, 244] width 10 height 10
click at [257, 240] on mat-icon "mic" at bounding box center [255, 244] width 10 height 10
click at [255, 243] on mat-icon "mic_off" at bounding box center [255, 244] width 10 height 10
click at [257, 240] on mat-icon "mic" at bounding box center [255, 244] width 10 height 10
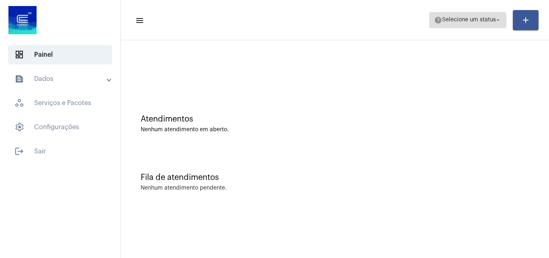
click at [460, 22] on span "Selecione um status" at bounding box center [469, 20] width 54 height 6
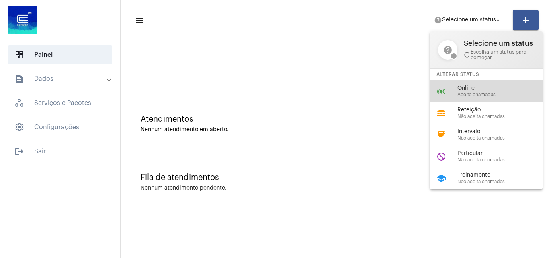
click at [452, 87] on div "online_prediction Online Aceita chamadas" at bounding box center [493, 91] width 126 height 22
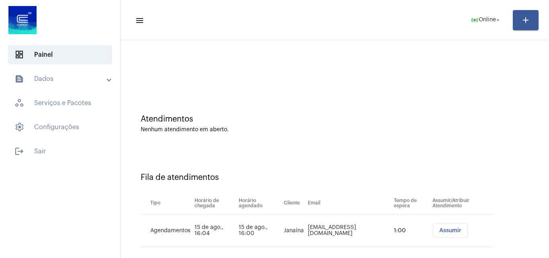
scroll to position [11, 0]
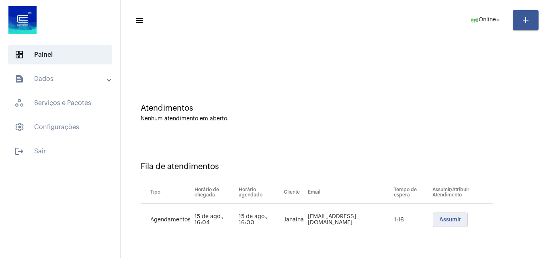
click at [441, 220] on span "Assumir" at bounding box center [451, 220] width 22 height 6
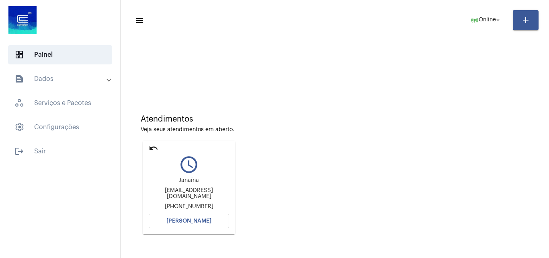
click at [214, 218] on button "[PERSON_NAME]" at bounding box center [189, 221] width 80 height 14
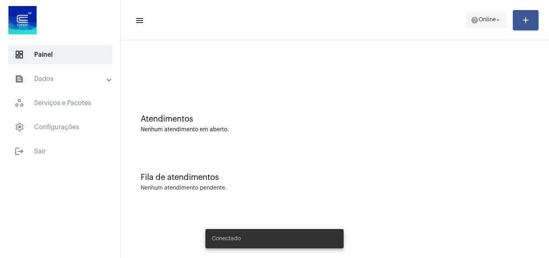
click at [499, 16] on mat-icon "arrow_drop_down" at bounding box center [498, 19] width 7 height 7
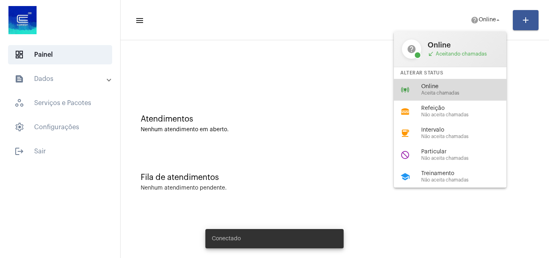
click at [479, 90] on div "Online Aceita chamadas" at bounding box center [468, 90] width 92 height 12
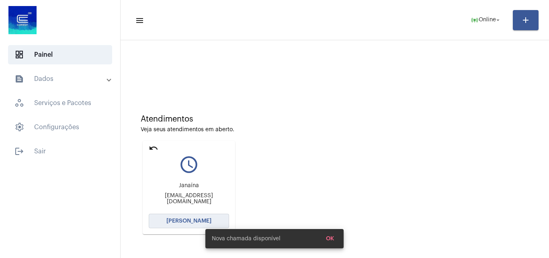
click at [168, 217] on button "[PERSON_NAME]" at bounding box center [189, 221] width 80 height 14
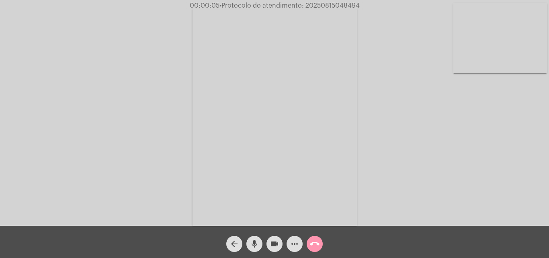
click at [255, 243] on mat-icon "mic" at bounding box center [255, 244] width 10 height 10
click at [255, 245] on mat-icon "mic_off" at bounding box center [255, 244] width 10 height 10
click at [254, 244] on mat-icon "mic" at bounding box center [255, 244] width 10 height 10
click at [254, 241] on mat-icon "mic_off" at bounding box center [255, 244] width 10 height 10
click at [255, 241] on mat-icon "mic" at bounding box center [255, 244] width 10 height 10
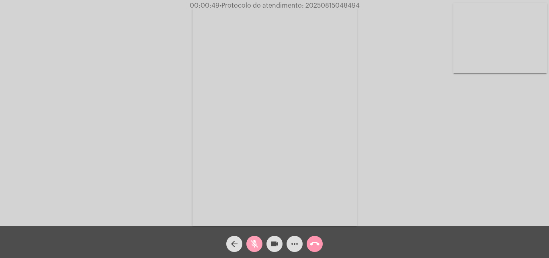
click at [255, 245] on mat-icon "mic_off" at bounding box center [255, 244] width 10 height 10
click at [253, 242] on mat-icon "mic" at bounding box center [255, 244] width 10 height 10
click at [254, 241] on mat-icon "mic_off" at bounding box center [255, 244] width 10 height 10
click at [256, 241] on mat-icon "mic" at bounding box center [255, 244] width 10 height 10
click at [253, 238] on span "mic_off" at bounding box center [255, 244] width 10 height 16
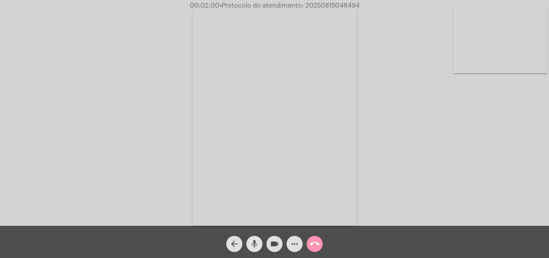
click at [254, 241] on mat-icon "mic" at bounding box center [255, 244] width 10 height 10
click at [256, 243] on mat-icon "mic_off" at bounding box center [255, 244] width 10 height 10
drag, startPoint x: 353, startPoint y: 4, endPoint x: 362, endPoint y: 10, distance: 10.2
click at [359, 4] on span "00:02:35 • Protocolo do atendimento: 20250815048494" at bounding box center [274, 6] width 175 height 8
click at [362, 10] on div "Acessando Câmera e Microfone..." at bounding box center [275, 115] width 548 height 226
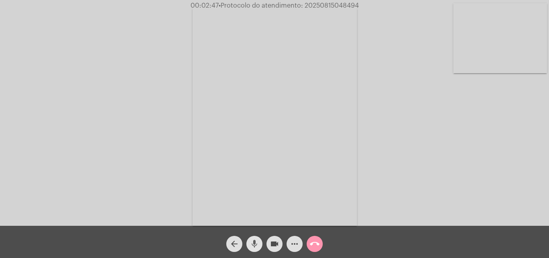
click at [257, 241] on mat-icon "mic" at bounding box center [255, 244] width 10 height 10
click at [317, 8] on span "• Protocolo do atendimento: 20250815048494" at bounding box center [289, 5] width 140 height 6
click at [255, 245] on mat-icon "mic_off" at bounding box center [255, 244] width 10 height 10
click at [292, 245] on mat-icon "more_horiz" at bounding box center [295, 244] width 10 height 10
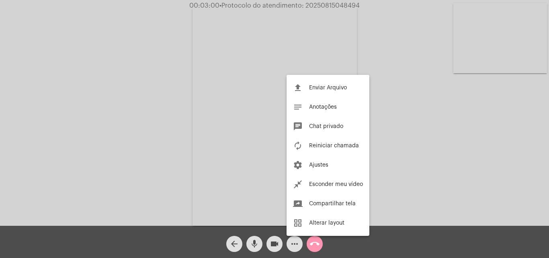
click at [340, 126] on span "Chat privado" at bounding box center [326, 126] width 34 height 6
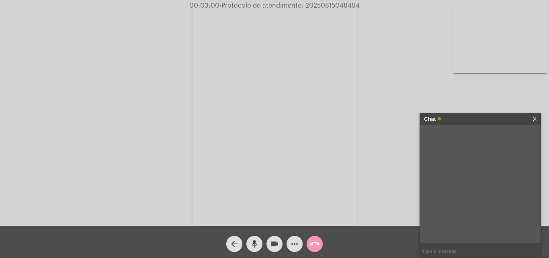
paste input "20250815048494"
type input "20250815048494"
click at [314, 242] on mat-icon "call_end" at bounding box center [315, 244] width 10 height 10
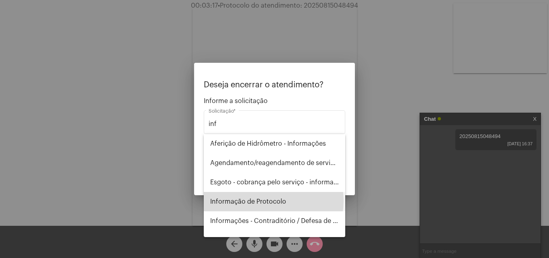
drag, startPoint x: 274, startPoint y: 201, endPoint x: 319, endPoint y: 175, distance: 51.9
click at [274, 201] on span "Informação de Protocolo" at bounding box center [274, 201] width 129 height 19
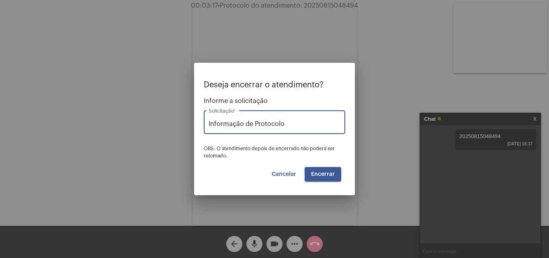
click at [320, 173] on span "Encerrar" at bounding box center [323, 174] width 24 height 6
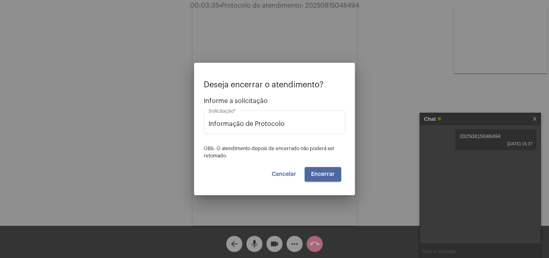
click at [322, 174] on span "Encerrar" at bounding box center [323, 174] width 24 height 6
click at [287, 170] on button "Cancelar" at bounding box center [283, 174] width 37 height 14
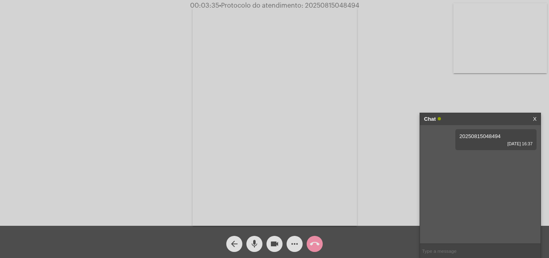
click at [234, 247] on mat-icon "arrow_back" at bounding box center [235, 244] width 10 height 10
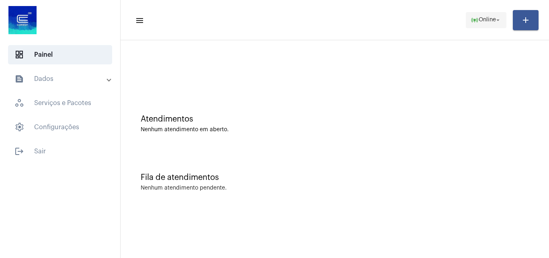
click at [469, 18] on button "online_prediction Online arrow_drop_down" at bounding box center [486, 20] width 41 height 16
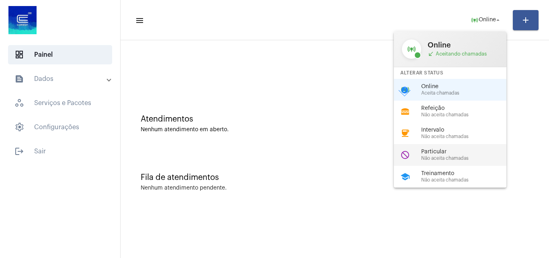
click at [462, 153] on span "Particular" at bounding box center [468, 152] width 92 height 6
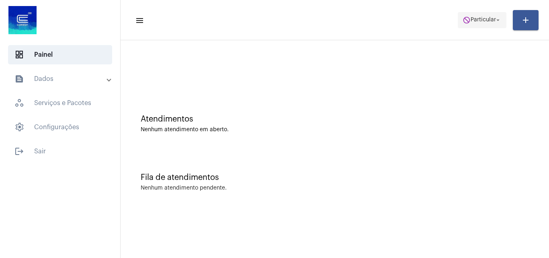
click at [478, 21] on span "Particular" at bounding box center [483, 20] width 25 height 6
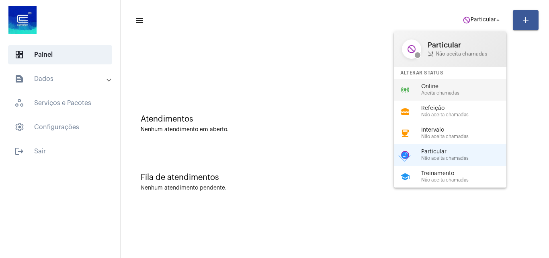
click at [444, 92] on span "Aceita chamadas" at bounding box center [468, 93] width 92 height 5
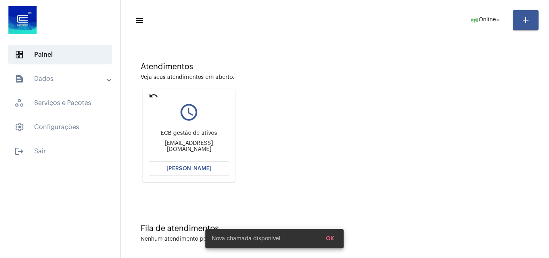
scroll to position [57, 0]
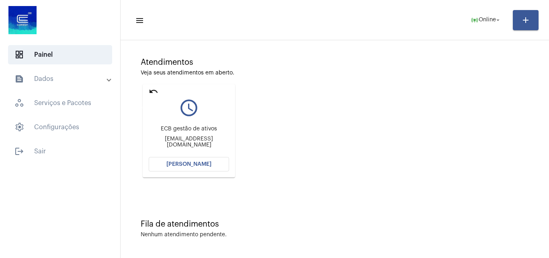
click at [153, 88] on mat-icon "undo" at bounding box center [154, 91] width 10 height 10
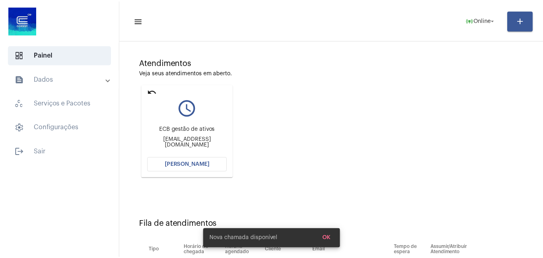
scroll to position [11, 0]
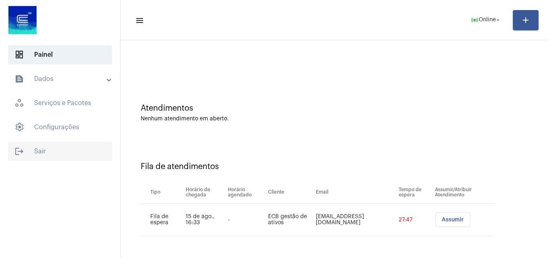
click at [41, 149] on span "logout Sair" at bounding box center [60, 151] width 104 height 19
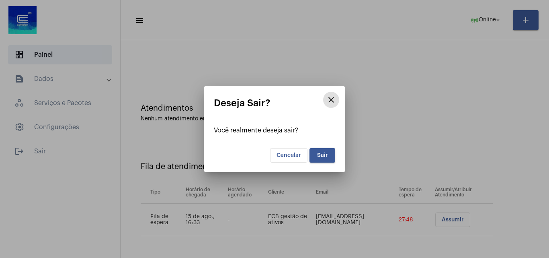
click at [324, 158] on button "Sair" at bounding box center [323, 155] width 26 height 14
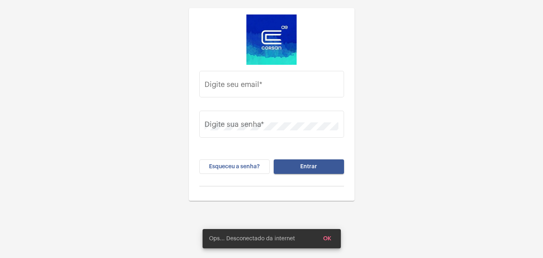
type input "[EMAIL_ADDRESS][PERSON_NAME][DOMAIN_NAME]"
